Goal: Information Seeking & Learning: Learn about a topic

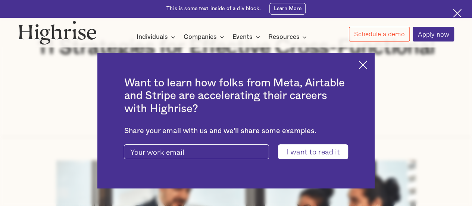
scroll to position [119, 0]
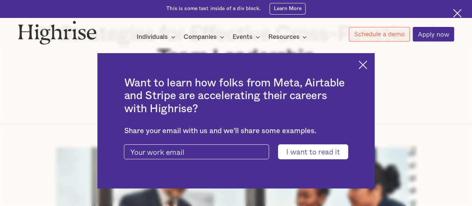
click at [367, 65] on img at bounding box center [363, 64] width 9 height 9
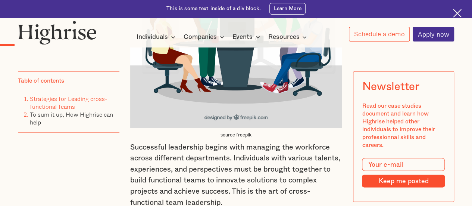
scroll to position [633, 0]
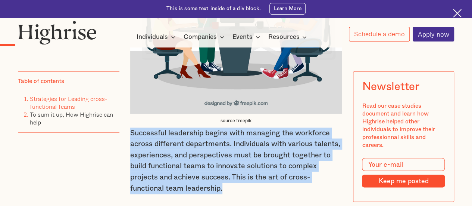
drag, startPoint x: 129, startPoint y: 137, endPoint x: 225, endPoint y: 193, distance: 111.4
click at [225, 193] on p "Successful leadership begins with managing the workforce across different depar…" at bounding box center [236, 160] width 212 height 66
copy p "Successful leadership begins with managing the workforce across different depar…"
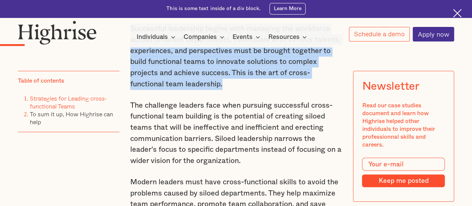
scroll to position [737, 0]
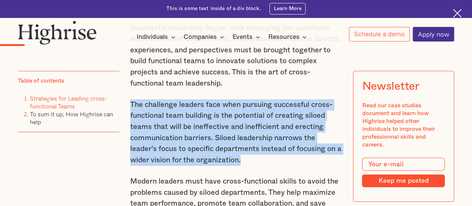
drag, startPoint x: 129, startPoint y: 113, endPoint x: 306, endPoint y: 171, distance: 185.7
click at [306, 166] on p "The challenge leaders face when pursuing successful cross-functional team build…" at bounding box center [236, 132] width 212 height 66
copy p "The challenge leaders face when pursuing successful cross-functional team build…"
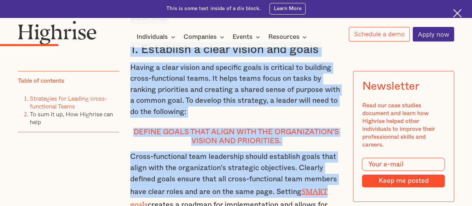
scroll to position [1163, 0]
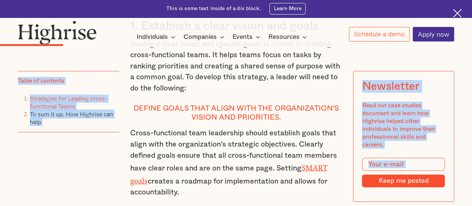
drag, startPoint x: 130, startPoint y: 115, endPoint x: 337, endPoint y: 47, distance: 218.3
click at [337, 47] on div at bounding box center [236, 44] width 472 height 6
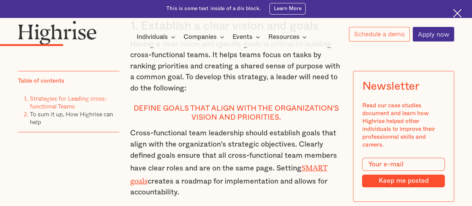
click at [337, 47] on div at bounding box center [236, 44] width 472 height 6
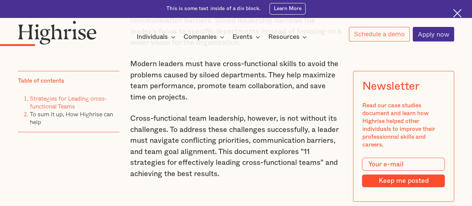
scroll to position [849, 0]
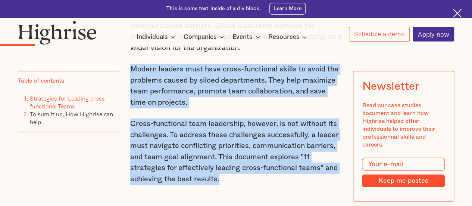
drag, startPoint x: 130, startPoint y: 77, endPoint x: 324, endPoint y: 187, distance: 222.9
copy div "Modern leaders must have cross-functional skills to avoid the problems caused b…"
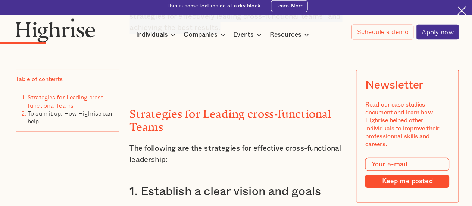
scroll to position [998, 0]
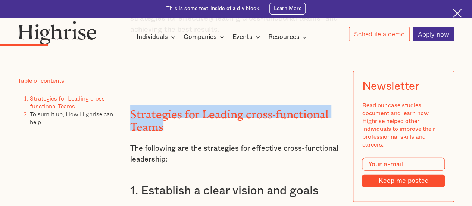
drag, startPoint x: 129, startPoint y: 119, endPoint x: 168, endPoint y: 132, distance: 40.8
click at [168, 130] on h2 "Strategies for Leading cross-functional Teams" at bounding box center [236, 117] width 212 height 25
copy h2 "Strategies for Leading cross-functional Teams"
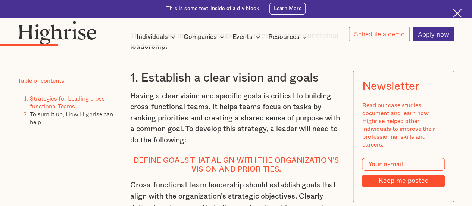
scroll to position [1118, 0]
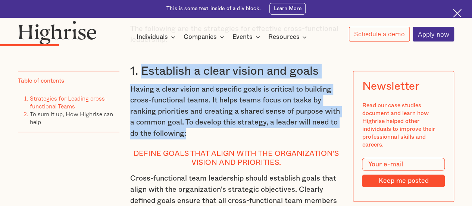
drag, startPoint x: 141, startPoint y: 83, endPoint x: 243, endPoint y: 144, distance: 118.6
copy div "Establish a clear vision and goals Having a clear vision and specific goals is …"
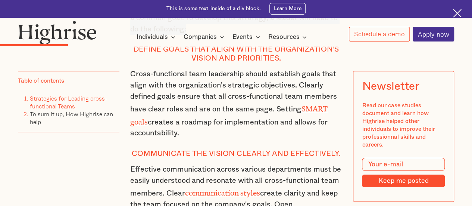
scroll to position [1222, 0]
drag, startPoint x: 130, startPoint y: 85, endPoint x: 324, endPoint y: 142, distance: 202.1
click at [324, 138] on p "Cross-functional team leadership should establish goals that align with the org…" at bounding box center [236, 103] width 212 height 70
copy p "Cross-functional team leadership should establish goals that align with the org…"
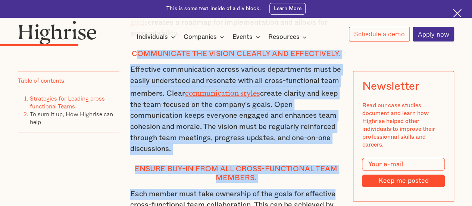
scroll to position [1344, 0]
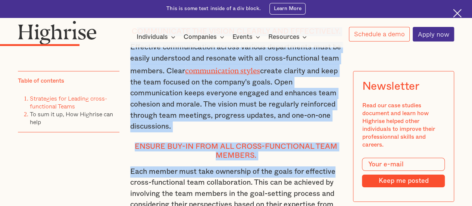
drag, startPoint x: 131, startPoint y: 118, endPoint x: 328, endPoint y: 137, distance: 197.2
click at [328, 137] on div "Strategies for Leading cross-functional Teams The following are the strategies …" at bounding box center [236, 114] width 212 height 757
copy div "Communicate the vision clearly and effectively. Effective communication across …"
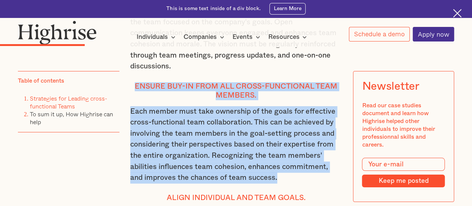
scroll to position [1404, 0]
drag, startPoint x: 136, startPoint y: 96, endPoint x: 321, endPoint y: 191, distance: 207.4
click at [321, 191] on div "Strategies for Leading cross-functional Teams The following are the strategies …" at bounding box center [236, 54] width 212 height 757
copy div "Ensure buy-in from all cross-functional team members. Each member must take own…"
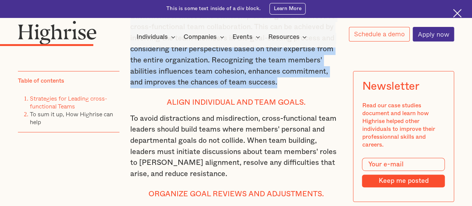
scroll to position [1508, 0]
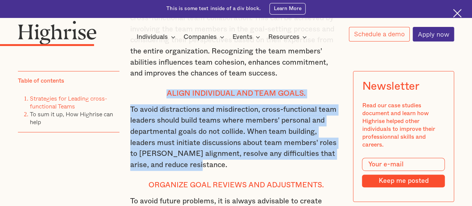
drag, startPoint x: 167, startPoint y: 106, endPoint x: 330, endPoint y: 174, distance: 176.4
copy div "Align individual and team goals. To avoid distractions and misdirection, cross-…"
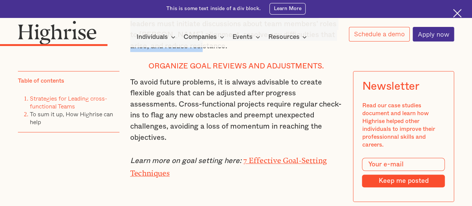
scroll to position [1628, 0]
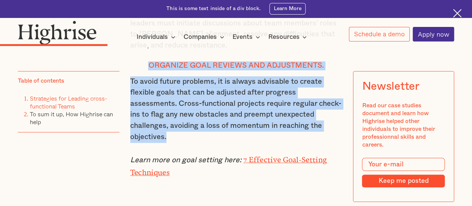
drag, startPoint x: 149, startPoint y: 78, endPoint x: 303, endPoint y: 148, distance: 168.8
copy div "Organize goal reviews and adjustments. To avoid future problems, it is always a…"
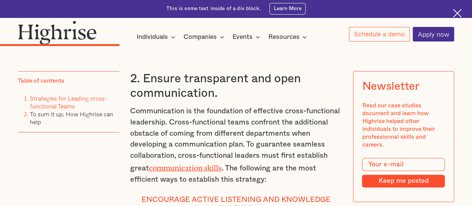
scroll to position [1807, 0]
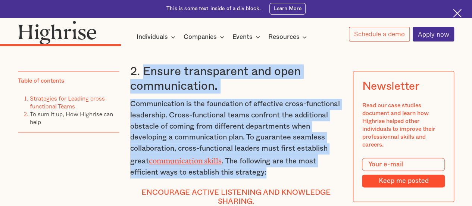
drag, startPoint x: 143, startPoint y: 82, endPoint x: 306, endPoint y: 180, distance: 190.5
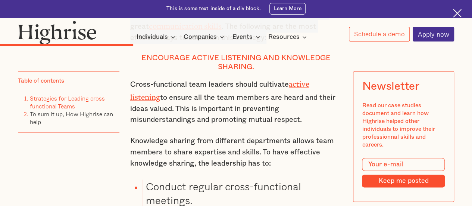
scroll to position [1926, 0]
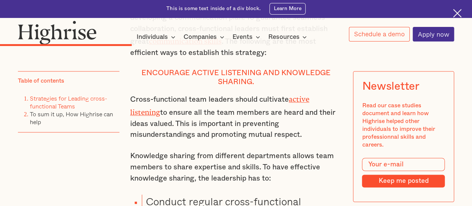
click at [142, 86] on h4 "Encourage active listening and knowledge sharing." at bounding box center [236, 78] width 212 height 18
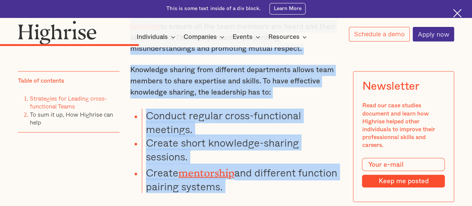
scroll to position [2072, 0]
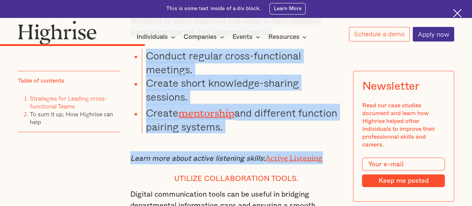
drag, startPoint x: 142, startPoint y: 85, endPoint x: 310, endPoint y: 137, distance: 175.6
click at [310, 137] on div "2. Ensure transparent and open communication. Communication is the foundation o…" at bounding box center [236, 186] width 212 height 810
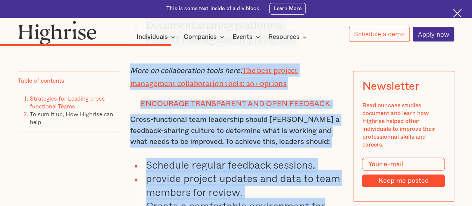
scroll to position [2370, 0]
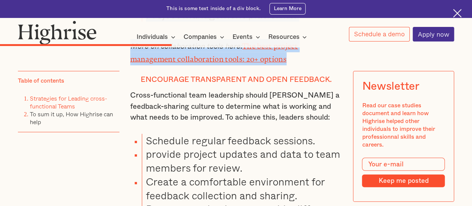
drag, startPoint x: 175, startPoint y: 82, endPoint x: 322, endPoint y: 66, distance: 148.5
click at [330, 56] on p "More on collaboration tools here: The best project management collaboration too…" at bounding box center [236, 52] width 212 height 26
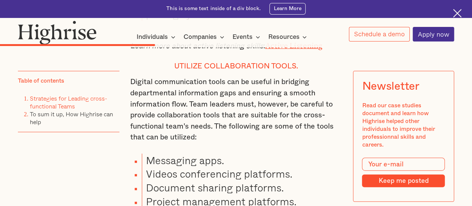
scroll to position [2176, 0]
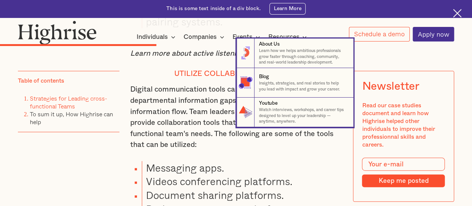
click at [168, 77] on nav "8 About Us Learn how we helps ambitious professionals grow faster through coach…" at bounding box center [235, 82] width 471 height 88
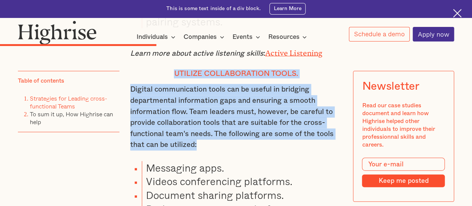
drag, startPoint x: 175, startPoint y: 79, endPoint x: 316, endPoint y: 150, distance: 158.4
click at [316, 150] on div "2. Ensure transparent and open communication. Communication is the foundation o…" at bounding box center [236, 81] width 212 height 810
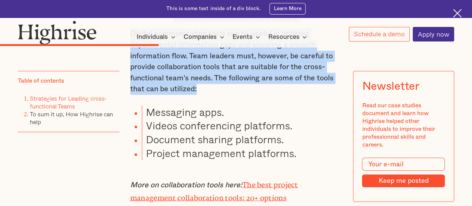
scroll to position [2236, 0]
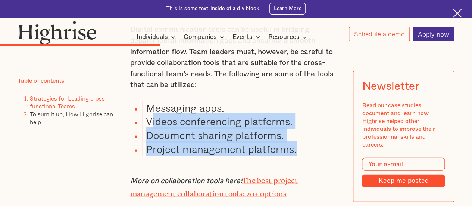
drag, startPoint x: 148, startPoint y: 130, endPoint x: 296, endPoint y: 156, distance: 150.8
click at [296, 156] on ul "Messaging apps. Videos conferencing platforms. Document sharing platforms. Proj…" at bounding box center [231, 128] width 221 height 55
click at [296, 156] on li "Project management platforms." at bounding box center [242, 149] width 200 height 14
drag, startPoint x: 146, startPoint y: 128, endPoint x: 296, endPoint y: 161, distance: 152.8
click at [296, 156] on ul "Messaging apps. Videos conferencing platforms. Document sharing platforms. Proj…" at bounding box center [231, 128] width 221 height 55
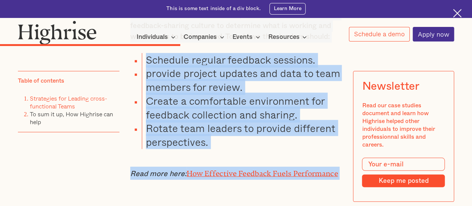
scroll to position [2456, 0]
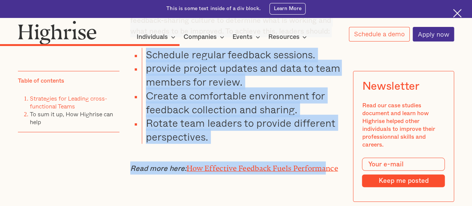
drag, startPoint x: 141, startPoint y: 99, endPoint x: 329, endPoint y: 153, distance: 195.5
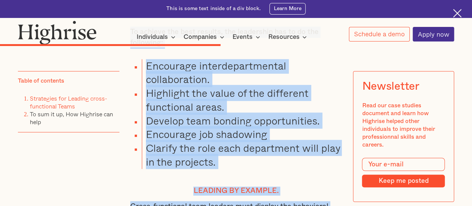
scroll to position [3040, 0]
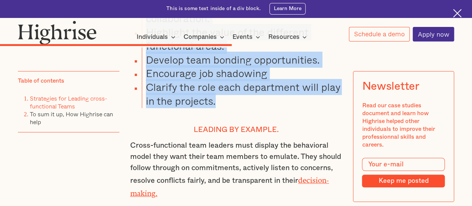
drag, startPoint x: 141, startPoint y: 83, endPoint x: 298, endPoint y: 117, distance: 160.6
click at [298, 117] on div "‍ source freepik Successful leadership begins with managing the workforce acros…" at bounding box center [236, 13] width 212 height 5116
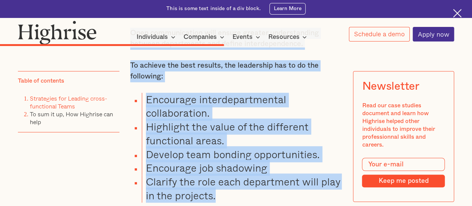
scroll to position [2951, 0]
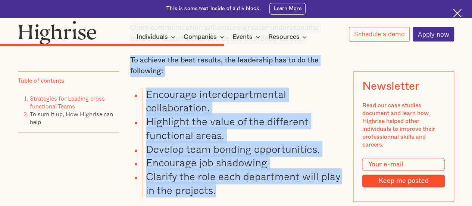
click at [333, 140] on li "Highlight the value of the different functional areas." at bounding box center [242, 129] width 200 height 28
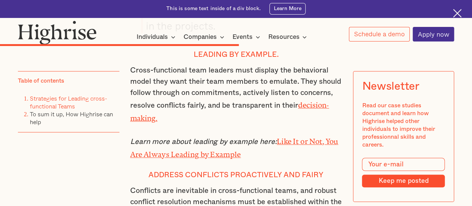
scroll to position [3130, 0]
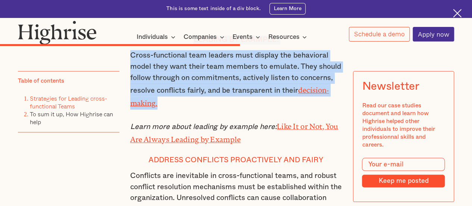
drag, startPoint x: 194, startPoint y: 51, endPoint x: 333, endPoint y: 110, distance: 151.0
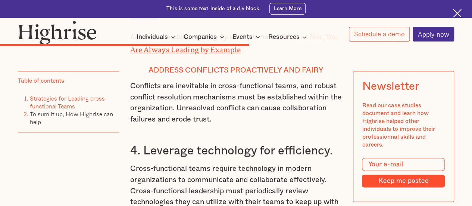
scroll to position [3234, 0]
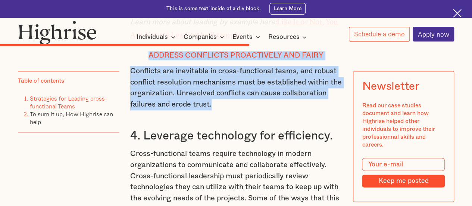
drag, startPoint x: 148, startPoint y: 64, endPoint x: 249, endPoint y: 114, distance: 112.5
click at [232, 94] on p "Conflicts are inevitable in cross-functional teams, and robust conflict resolut…" at bounding box center [236, 88] width 212 height 44
drag, startPoint x: 150, startPoint y: 62, endPoint x: 342, endPoint y: 108, distance: 197.9
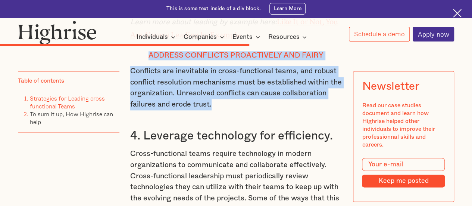
click at [241, 59] on h4 "Address conflicts proactively and fairy" at bounding box center [236, 55] width 212 height 9
drag, startPoint x: 149, startPoint y: 65, endPoint x: 260, endPoint y: 112, distance: 120.4
click at [254, 91] on p "Conflicts are inevitable in cross-functional teams, and robust conflict resolut…" at bounding box center [236, 88] width 212 height 44
drag, startPoint x: 149, startPoint y: 63, endPoint x: 264, endPoint y: 111, distance: 125.3
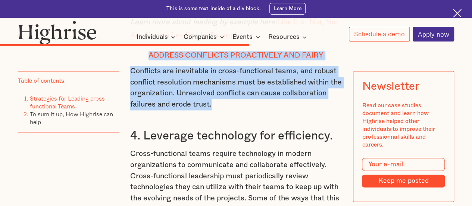
click at [238, 60] on h4 "Address conflicts proactively and fairy" at bounding box center [236, 55] width 212 height 9
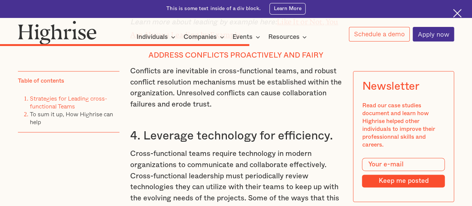
click at [160, 60] on h4 "Address conflicts proactively and fairy" at bounding box center [236, 55] width 212 height 9
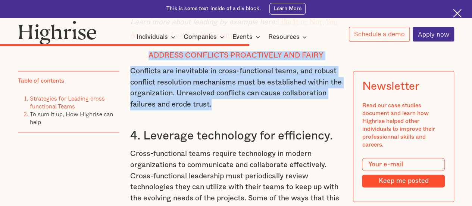
drag, startPoint x: 149, startPoint y: 64, endPoint x: 328, endPoint y: 109, distance: 185.3
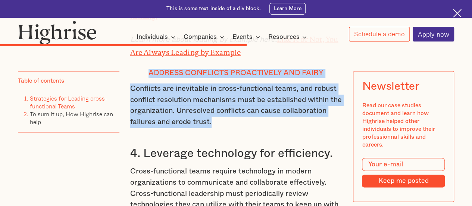
scroll to position [3247, 0]
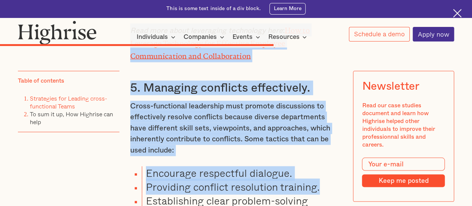
scroll to position [3510, 0]
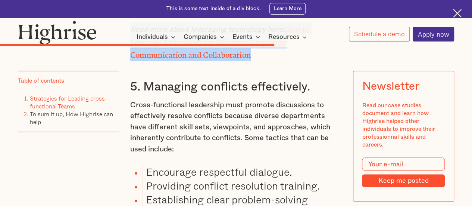
drag, startPoint x: 144, startPoint y: 133, endPoint x: 293, endPoint y: 63, distance: 164.2
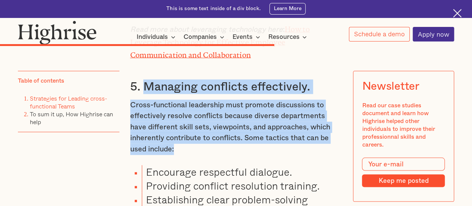
drag, startPoint x: 143, startPoint y: 92, endPoint x: 232, endPoint y: 154, distance: 108.6
click at [208, 115] on p "Cross-functional leadership must promote discussions to effectively resolve con…" at bounding box center [236, 126] width 212 height 55
drag, startPoint x: 140, startPoint y: 92, endPoint x: 333, endPoint y: 154, distance: 202.6
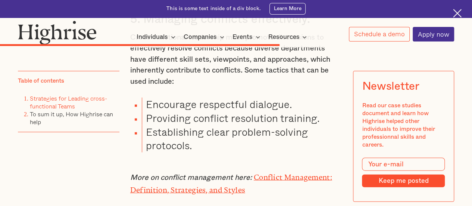
scroll to position [3584, 0]
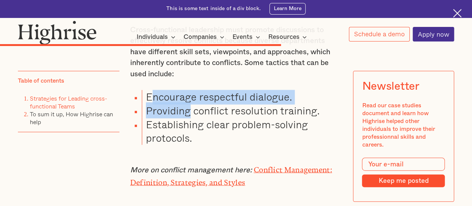
drag, startPoint x: 149, startPoint y: 100, endPoint x: 187, endPoint y: 113, distance: 40.1
click at [187, 113] on ul "Encourage respectful dialogue. Providing conflict resolution training. Establis…" at bounding box center [231, 117] width 221 height 55
click at [312, 100] on li "Encourage respectful dialogue." at bounding box center [242, 97] width 200 height 14
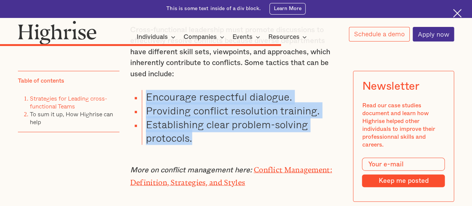
drag, startPoint x: 145, startPoint y: 103, endPoint x: 194, endPoint y: 144, distance: 63.9
click at [194, 144] on ul "Encourage respectful dialogue. Providing conflict resolution training. Establis…" at bounding box center [231, 117] width 221 height 55
click at [194, 144] on li "Establishing clear problem-solving protocols." at bounding box center [242, 132] width 200 height 28
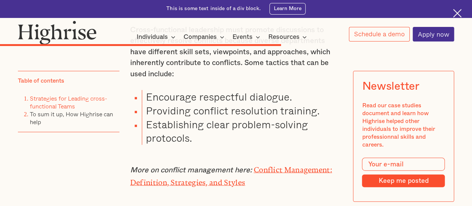
click at [144, 102] on li "Encourage respectful dialogue." at bounding box center [242, 97] width 200 height 14
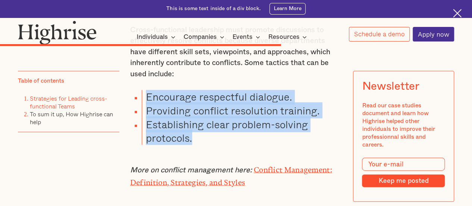
drag, startPoint x: 147, startPoint y: 104, endPoint x: 213, endPoint y: 147, distance: 79.0
click at [213, 145] on ul "Encourage respectful dialogue. Providing conflict resolution training. Establis…" at bounding box center [231, 117] width 221 height 55
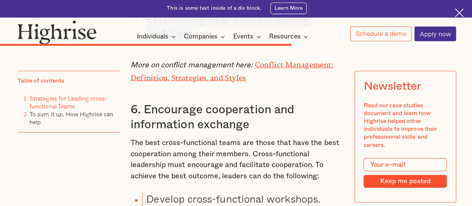
scroll to position [3688, 0]
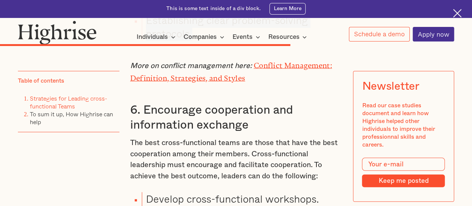
click at [143, 114] on h3 "6. Encourage cooperation and information exchange" at bounding box center [236, 117] width 212 height 29
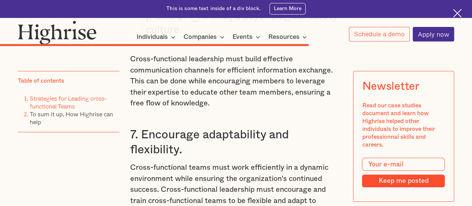
scroll to position [3864, 0]
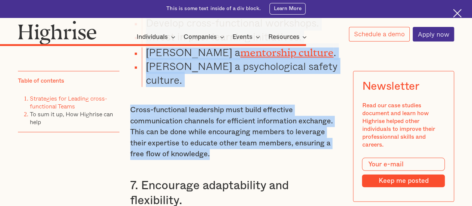
drag, startPoint x: 143, startPoint y: 114, endPoint x: 334, endPoint y: 143, distance: 193.2
click at [334, 143] on div "3. Build trust across functions Trust is key for team cohesion and frictionless…" at bounding box center [236, 146] width 212 height 2443
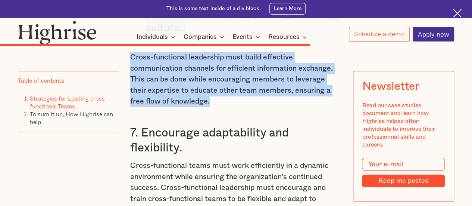
scroll to position [3896, 0]
